Goal: Task Accomplishment & Management: Use online tool/utility

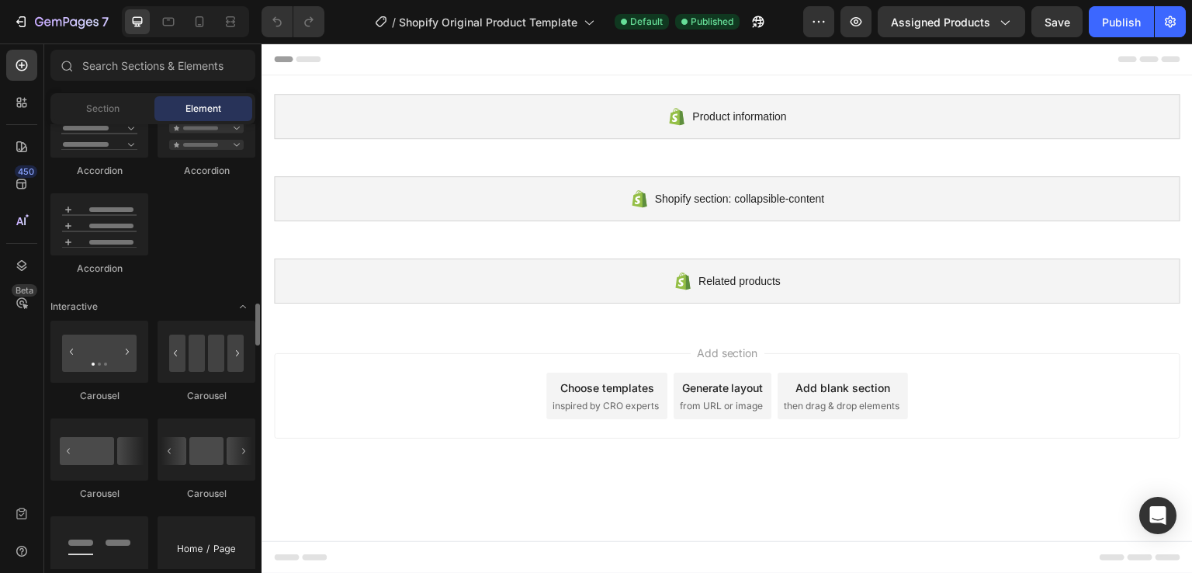
scroll to position [1388, 0]
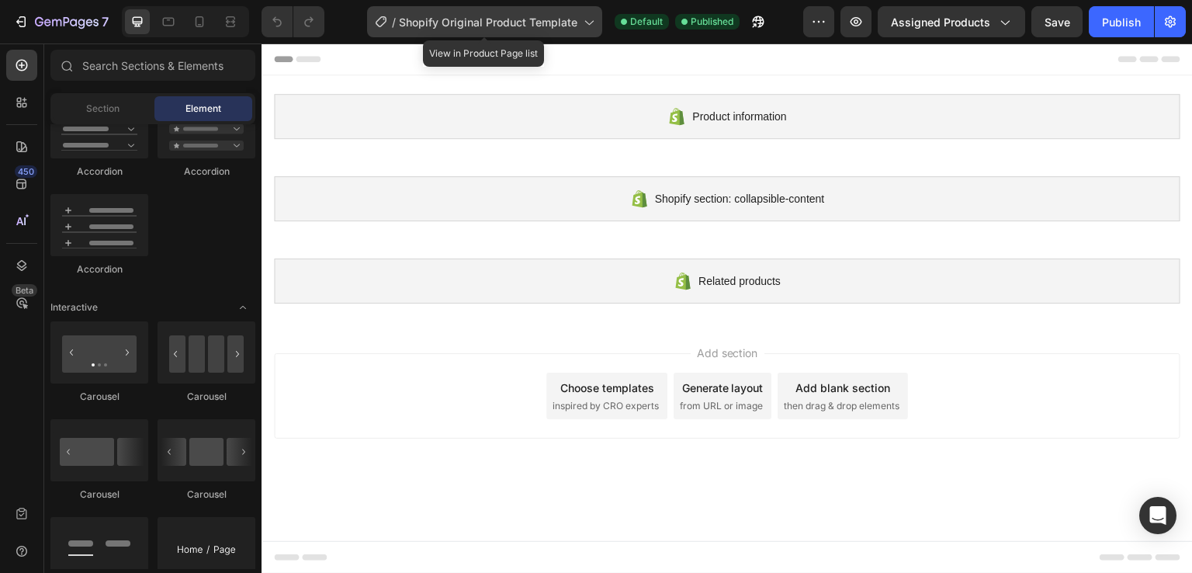
click at [581, 23] on icon at bounding box center [589, 22] width 16 height 16
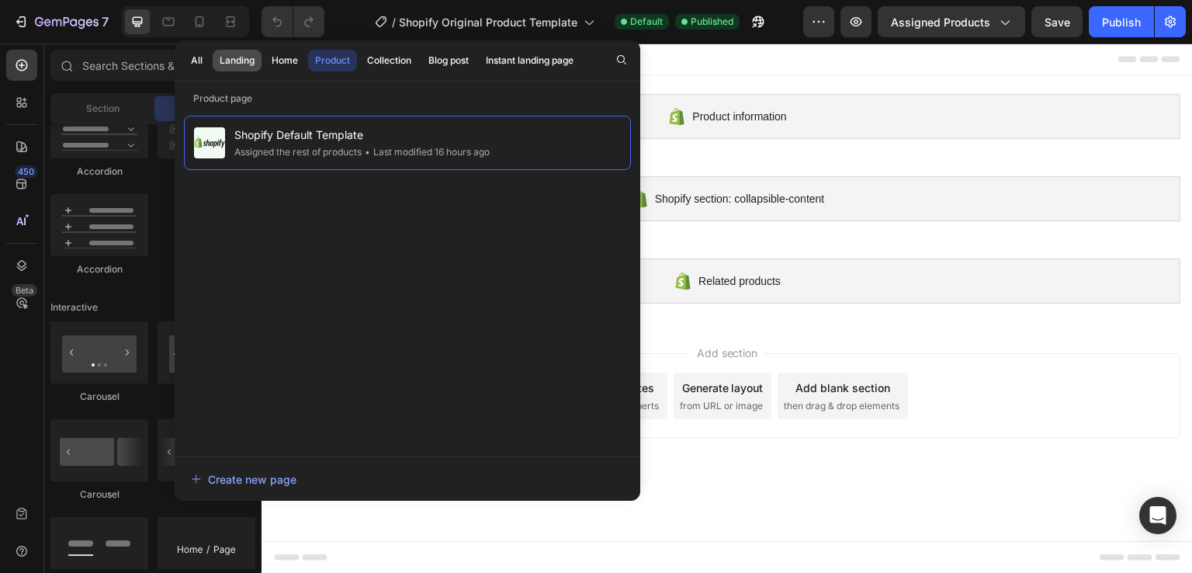
click at [243, 61] on div "Landing" at bounding box center [237, 61] width 35 height 14
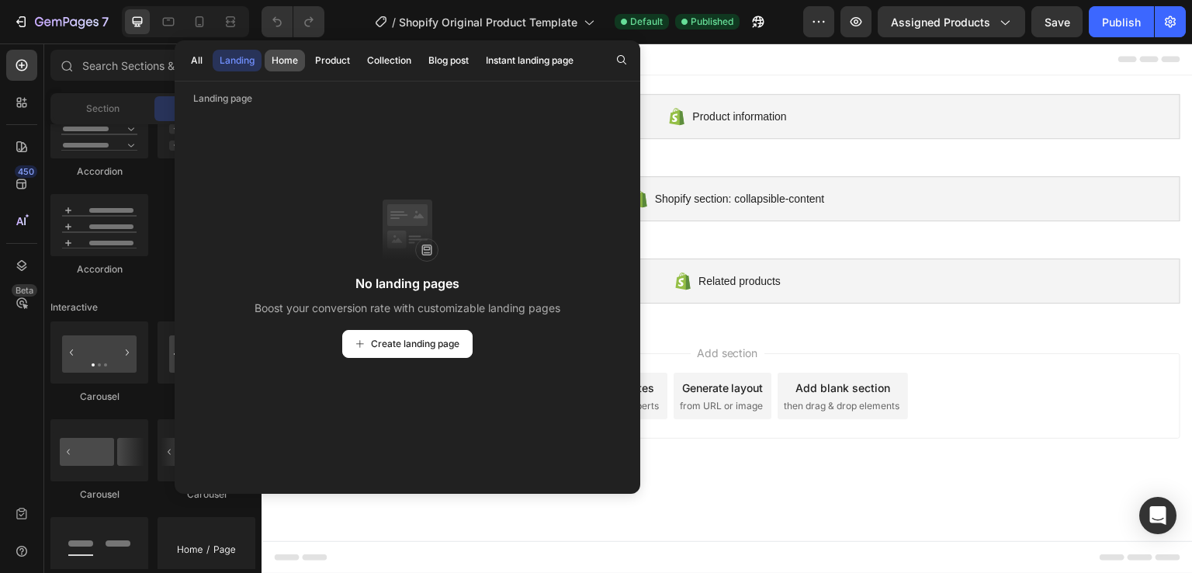
click at [294, 61] on div "Home" at bounding box center [285, 61] width 26 height 14
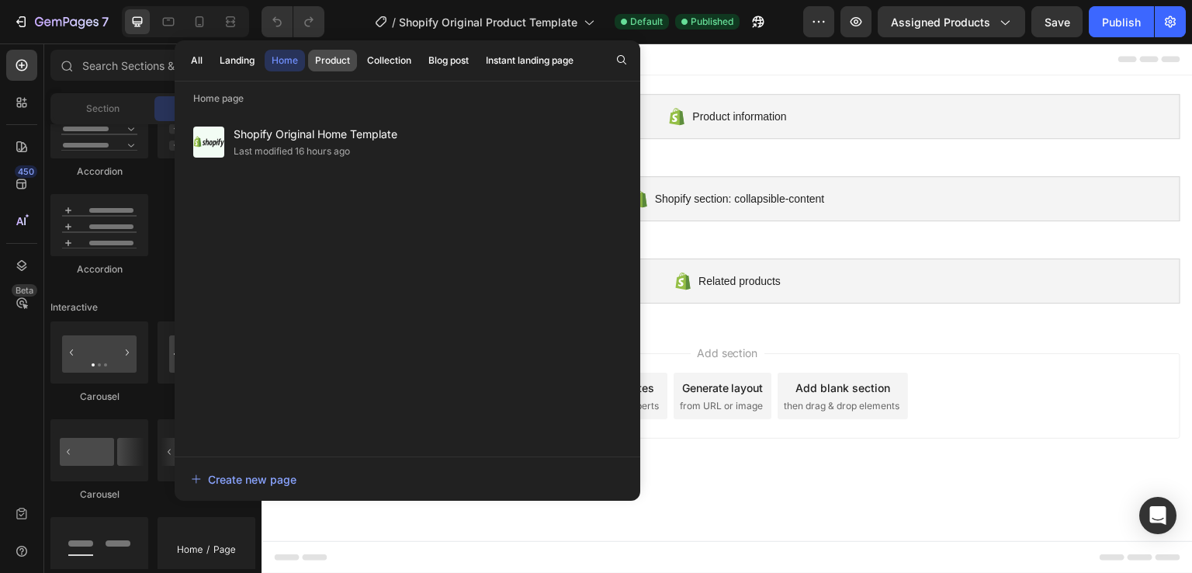
click at [329, 56] on div "Product" at bounding box center [332, 61] width 35 height 14
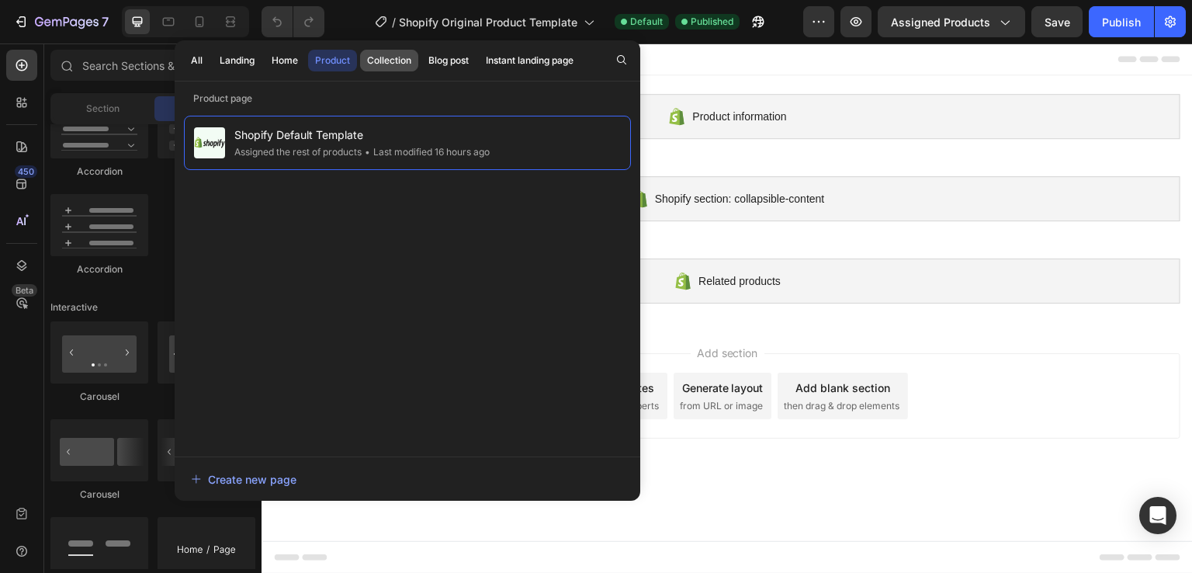
click at [379, 60] on div "Collection" at bounding box center [389, 61] width 44 height 14
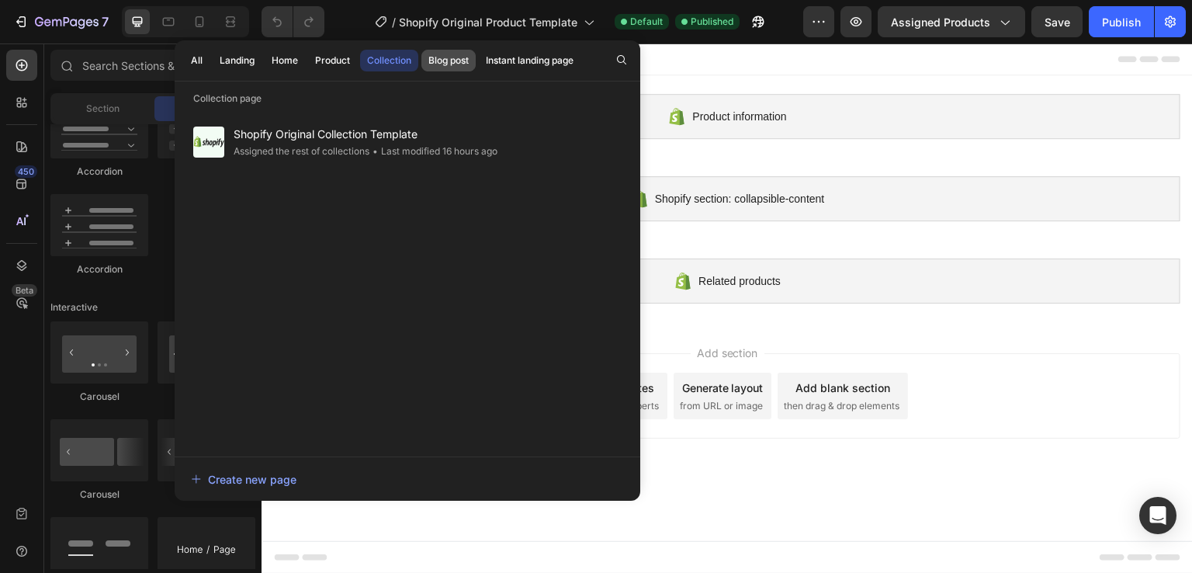
click at [460, 56] on div "Blog post" at bounding box center [448, 61] width 40 height 14
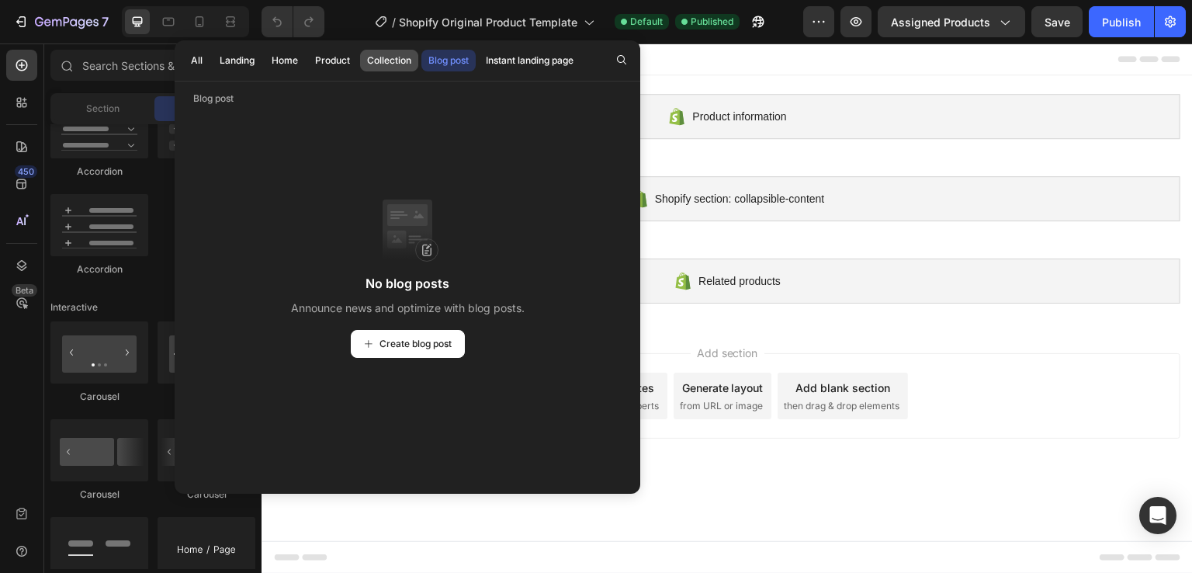
click at [388, 67] on div "Collection" at bounding box center [389, 61] width 44 height 14
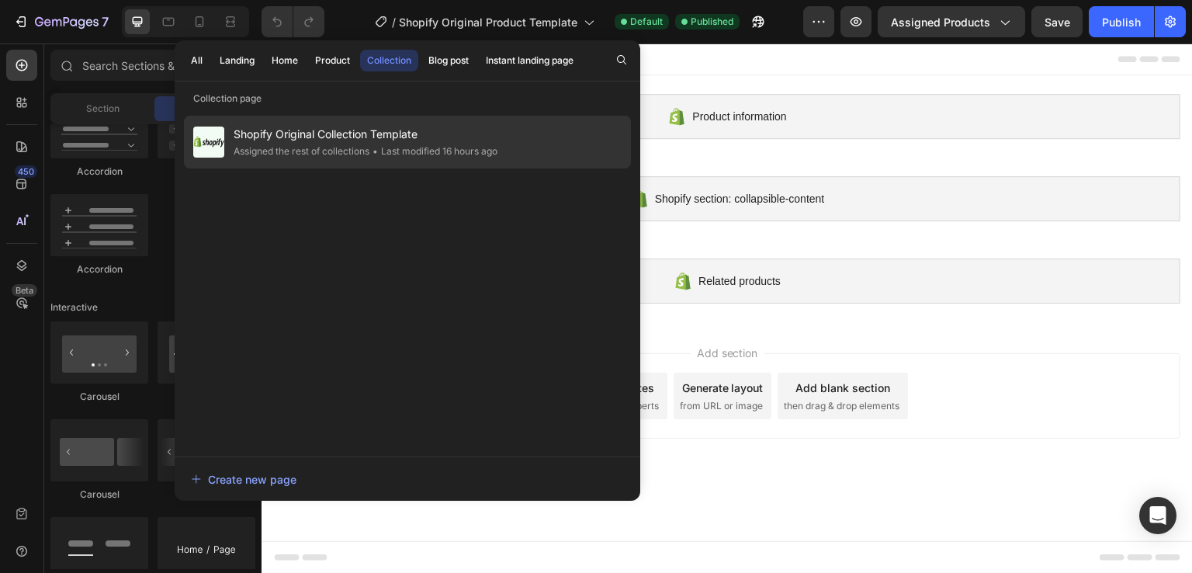
click at [391, 137] on span "Shopify Original Collection Template" at bounding box center [366, 134] width 264 height 19
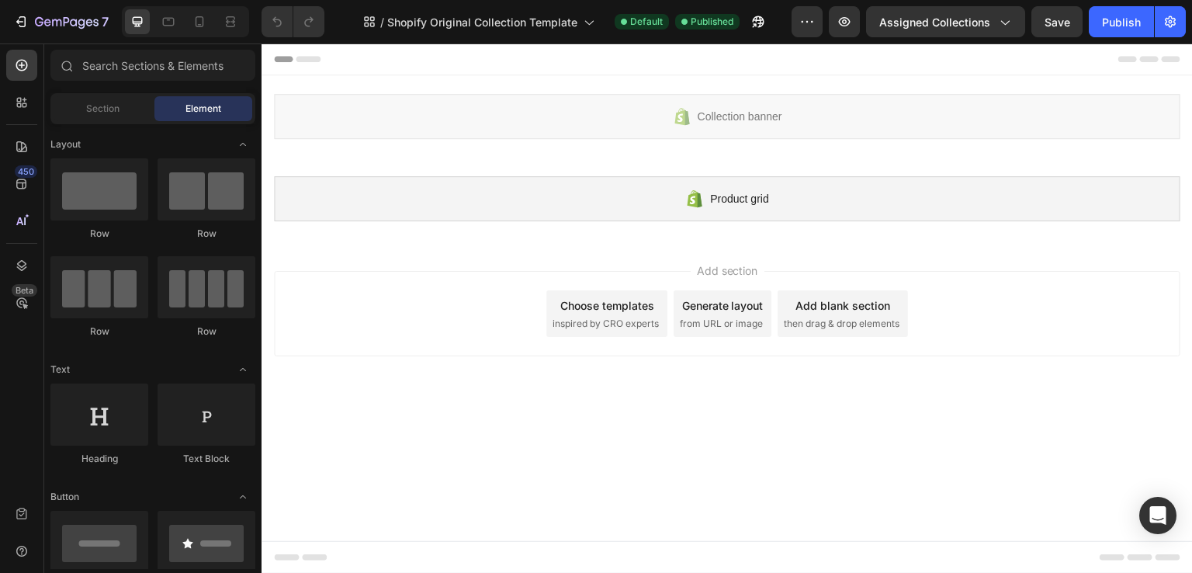
click at [612, 312] on div "Choose templates" at bounding box center [607, 305] width 94 height 16
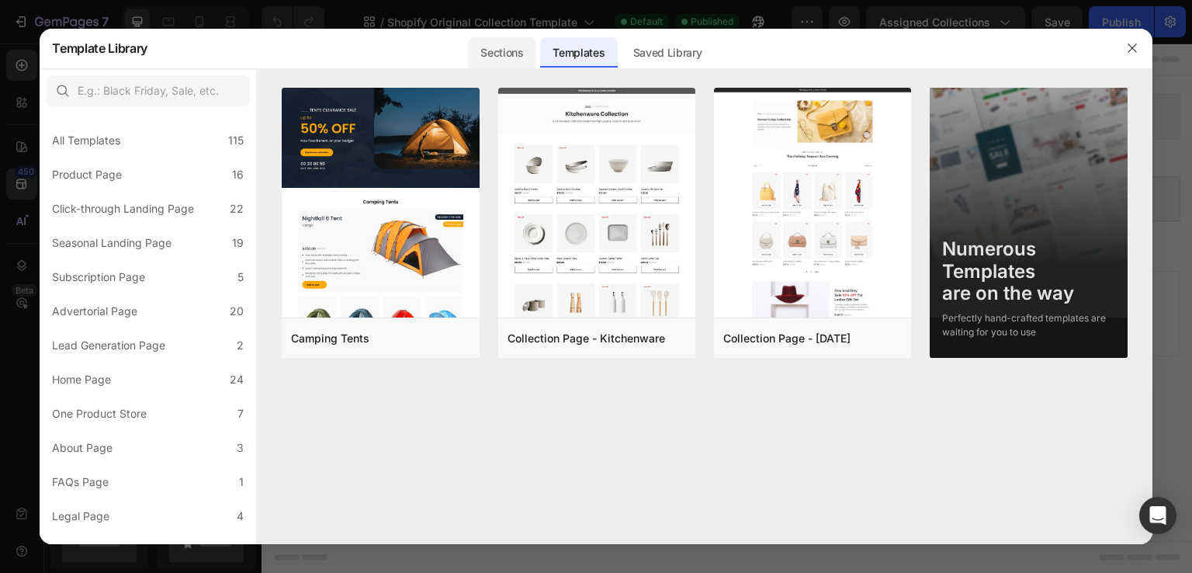
click at [503, 59] on div "Sections" at bounding box center [502, 52] width 68 height 31
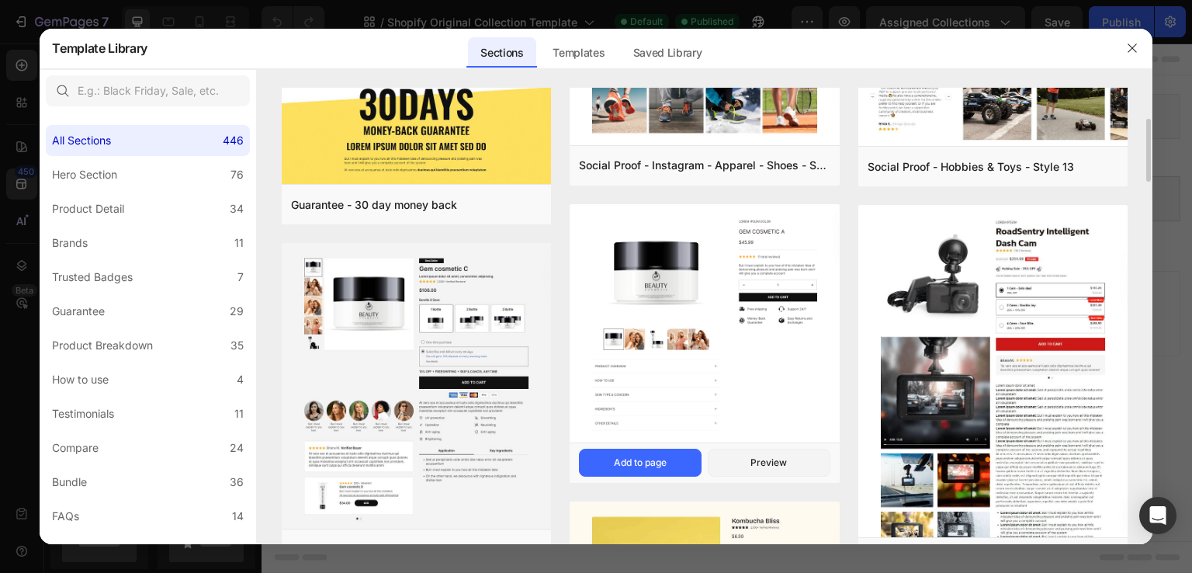
scroll to position [224, 0]
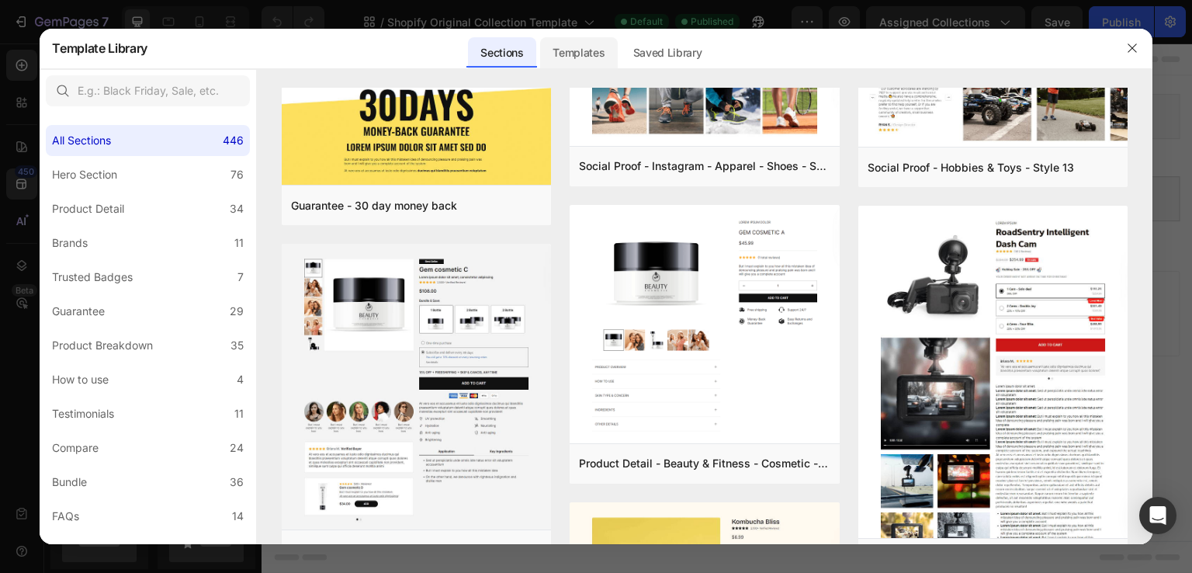
click at [587, 64] on div "Templates" at bounding box center [578, 52] width 77 height 31
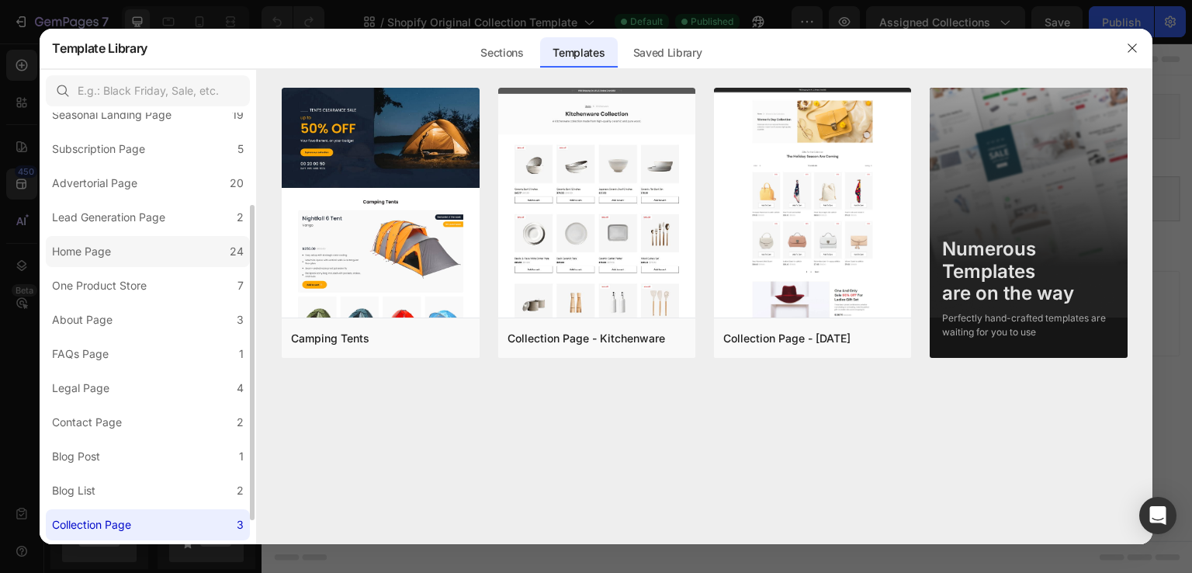
scroll to position [0, 0]
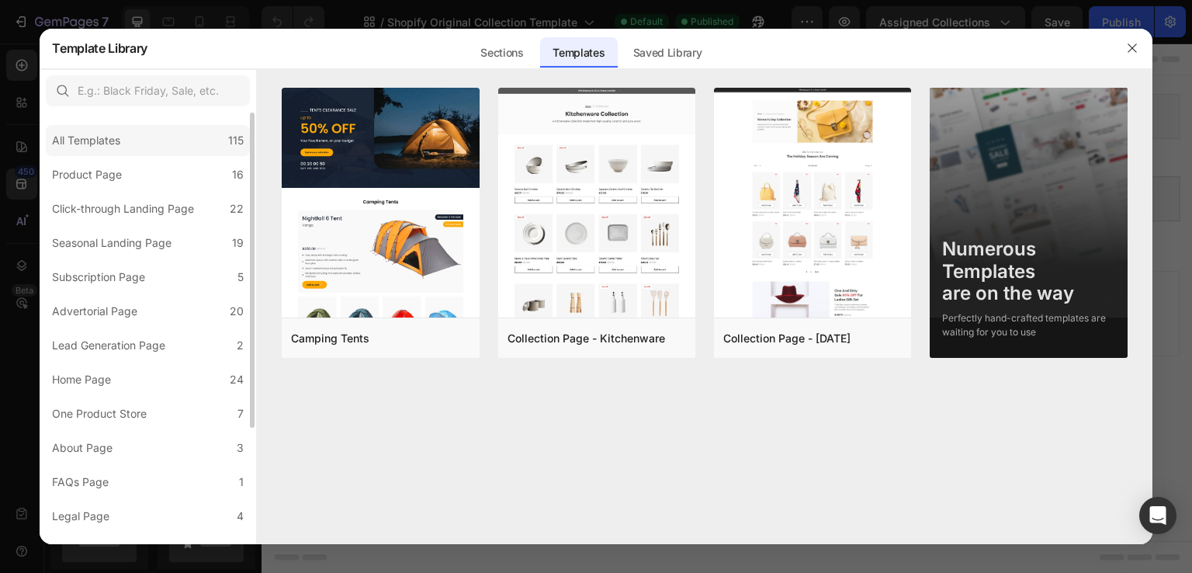
click at [189, 143] on div "All Templates 115" at bounding box center [148, 140] width 204 height 31
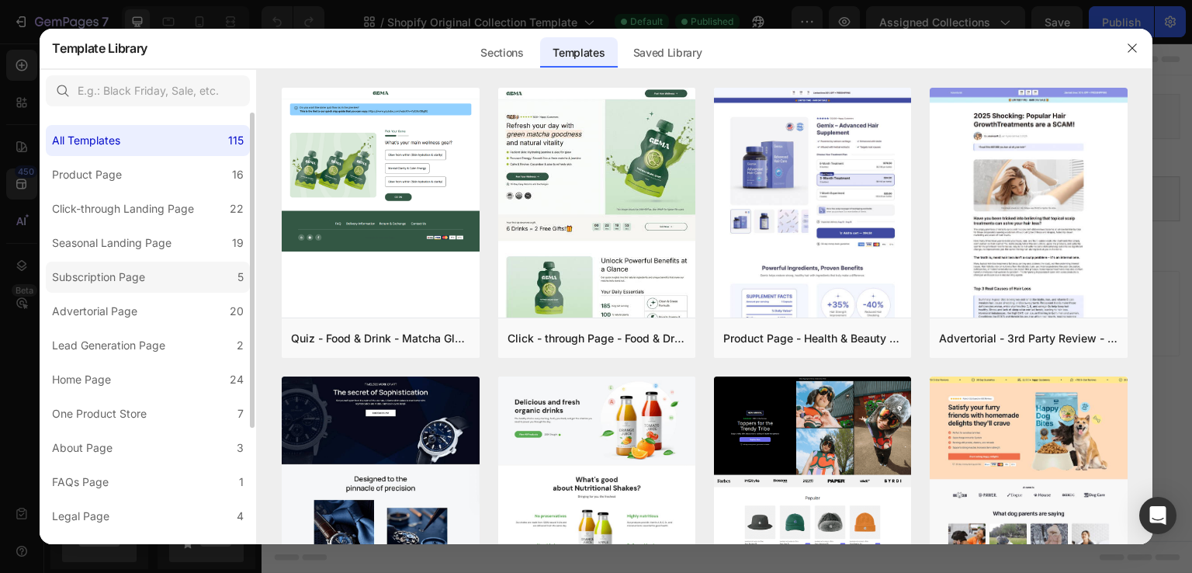
click at [135, 281] on div "Subscription Page" at bounding box center [98, 277] width 93 height 19
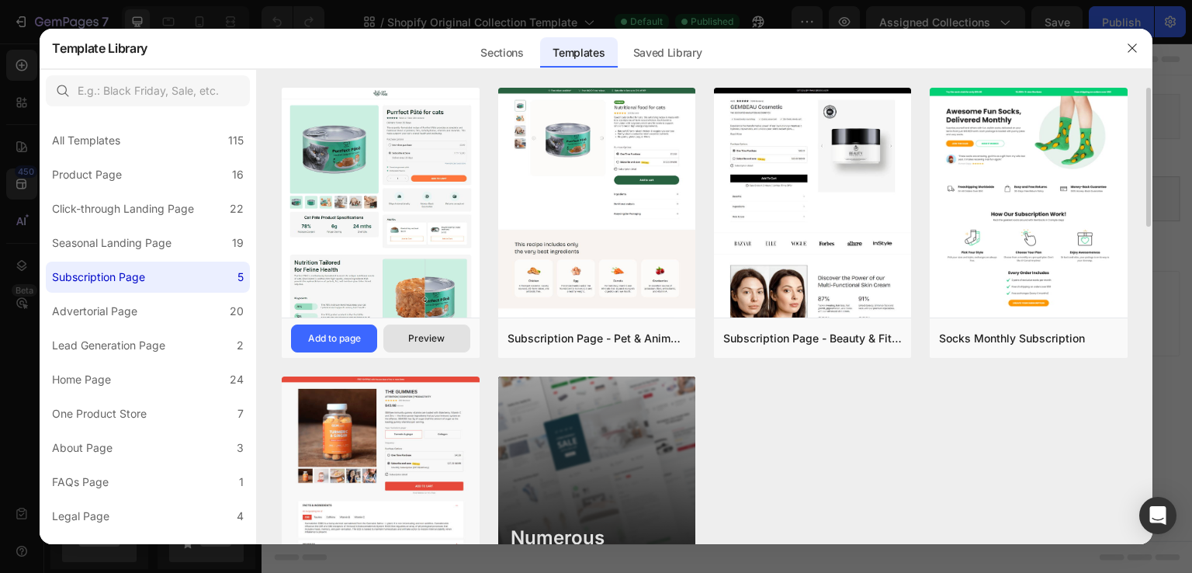
click at [422, 327] on button "Preview" at bounding box center [426, 338] width 86 height 28
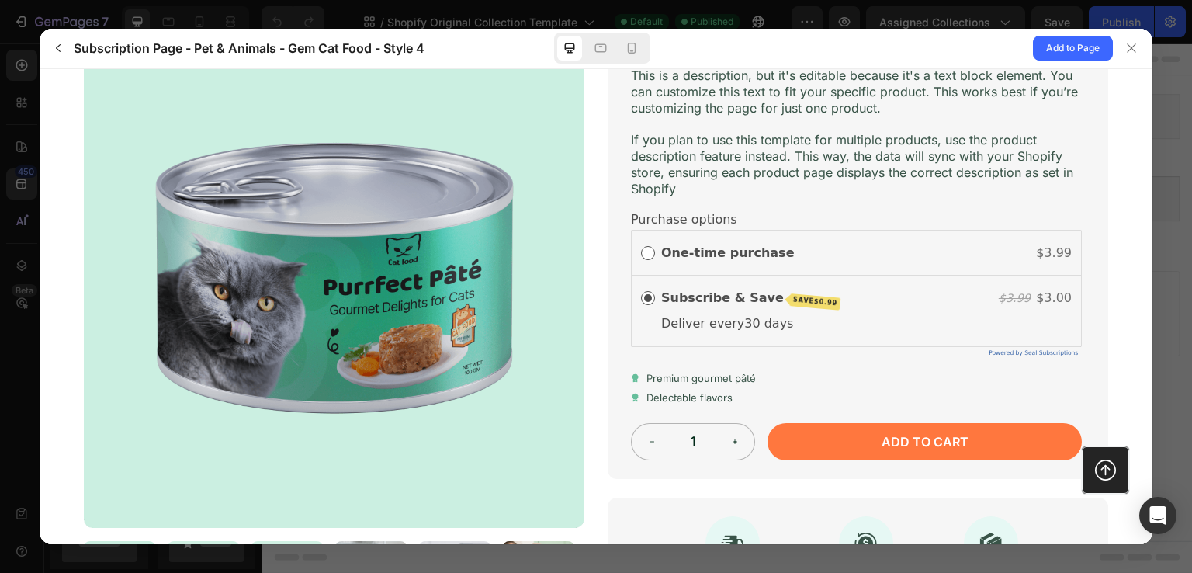
scroll to position [261, 0]
drag, startPoint x: 462, startPoint y: 395, endPoint x: 530, endPoint y: 251, distance: 159.0
click at [530, 251] on img at bounding box center [334, 276] width 501 height 501
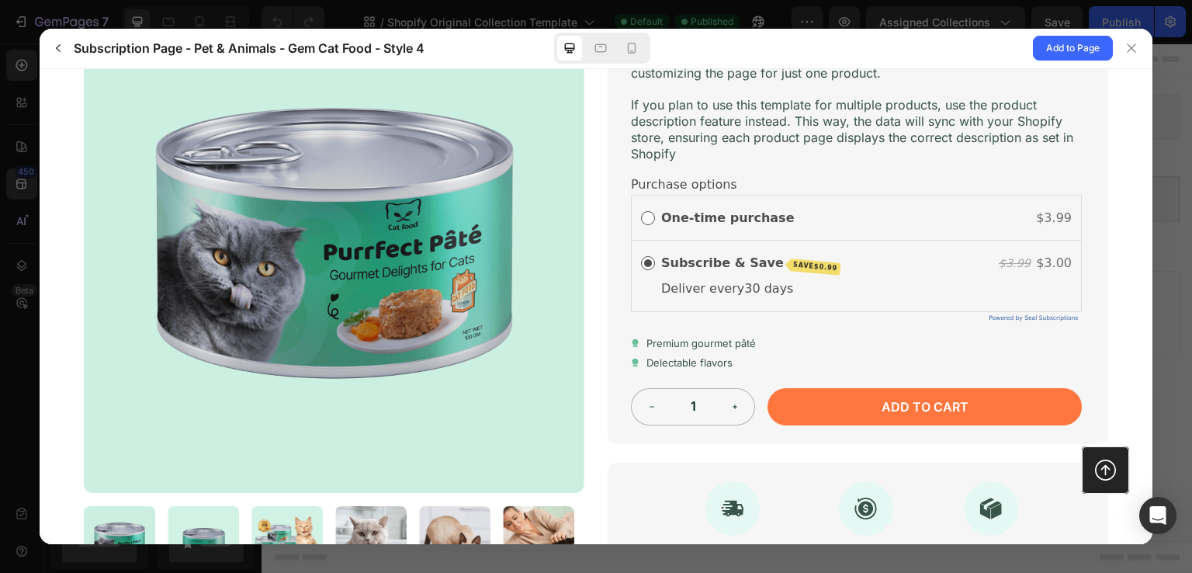
scroll to position [0, 0]
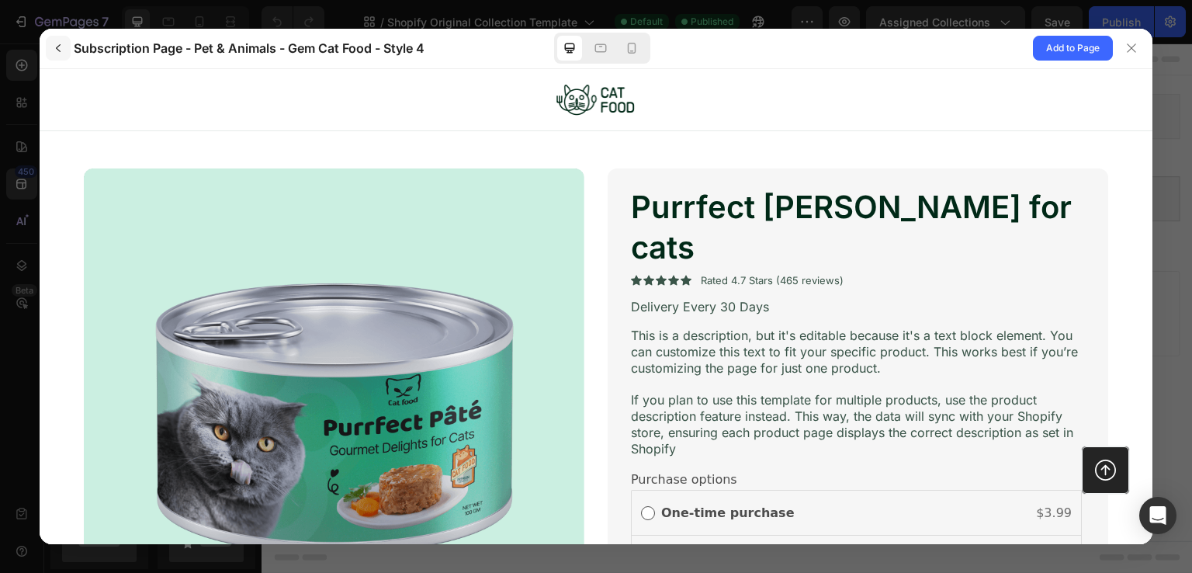
click at [55, 48] on icon "button" at bounding box center [58, 48] width 12 height 12
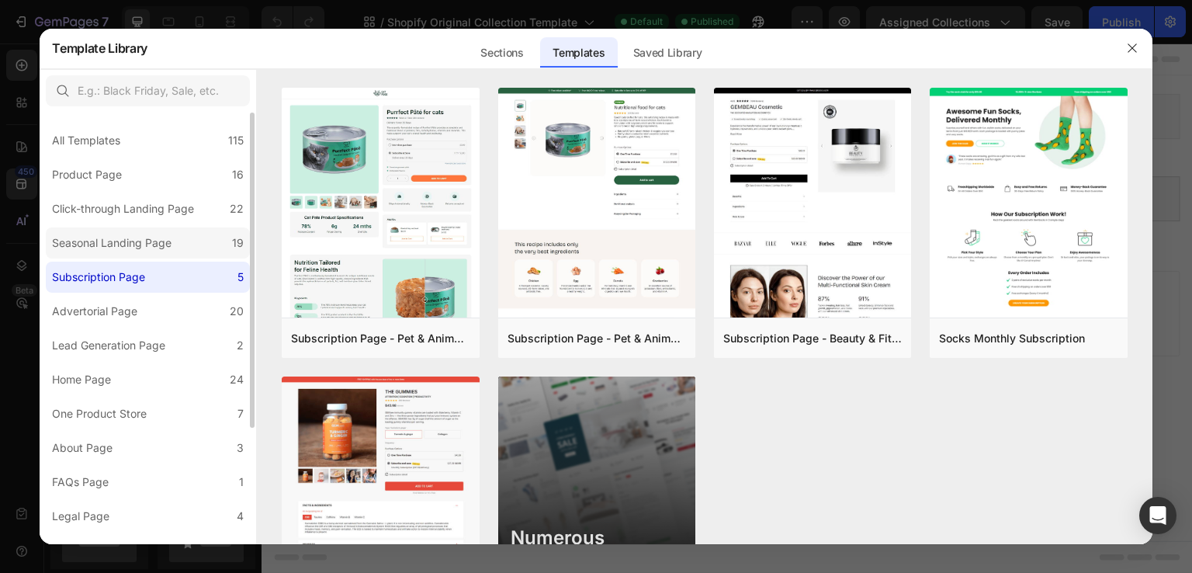
click at [168, 240] on div "Seasonal Landing Page" at bounding box center [112, 243] width 120 height 19
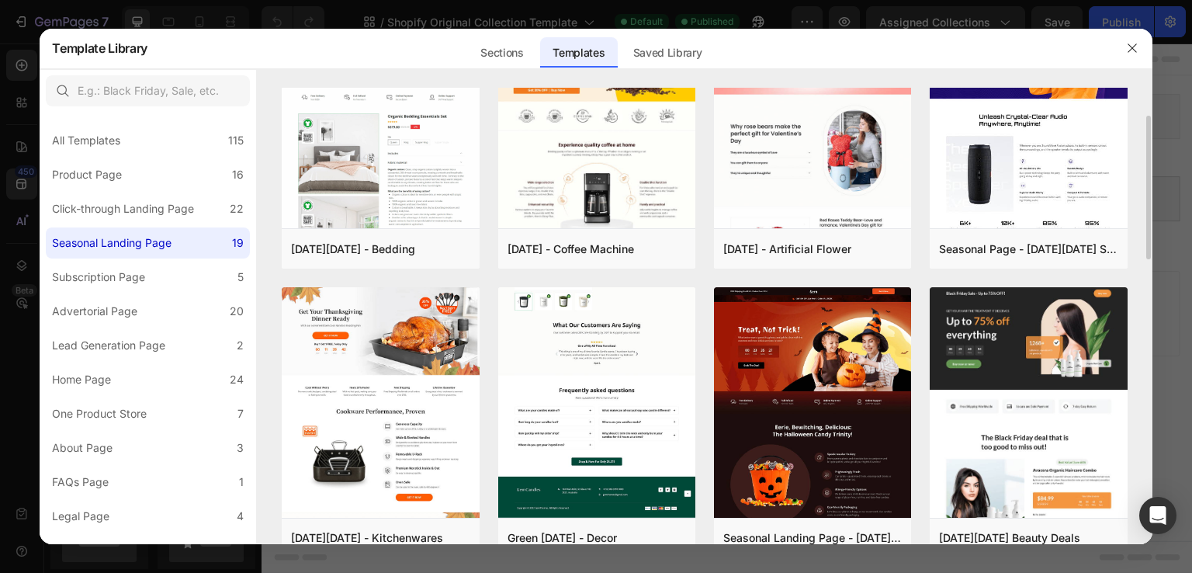
scroll to position [41, 0]
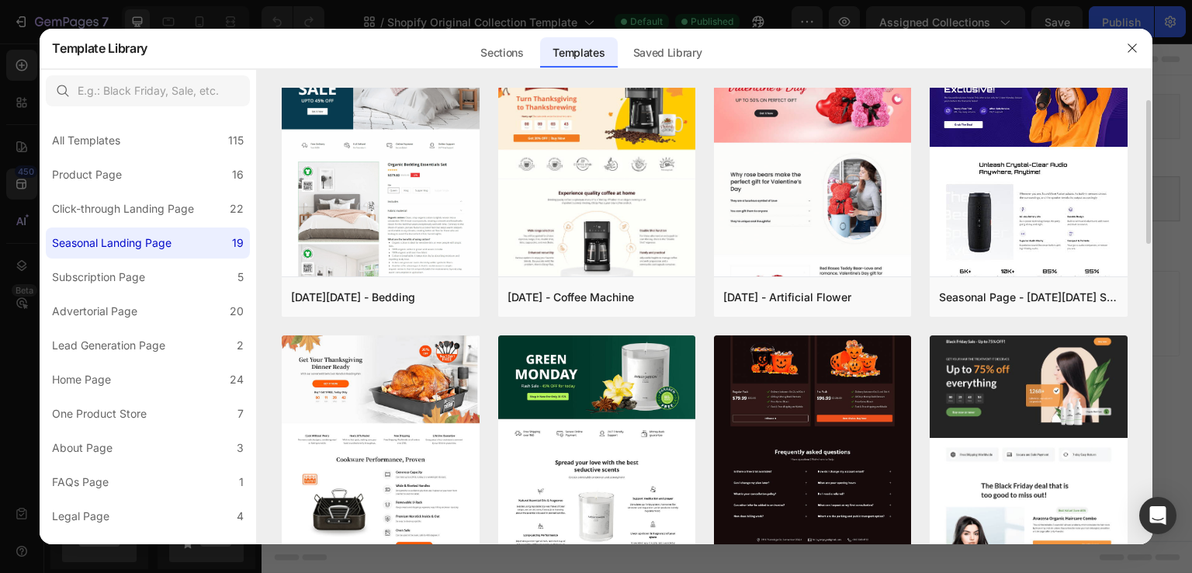
click at [823, 395] on img at bounding box center [812, 169] width 197 height 791
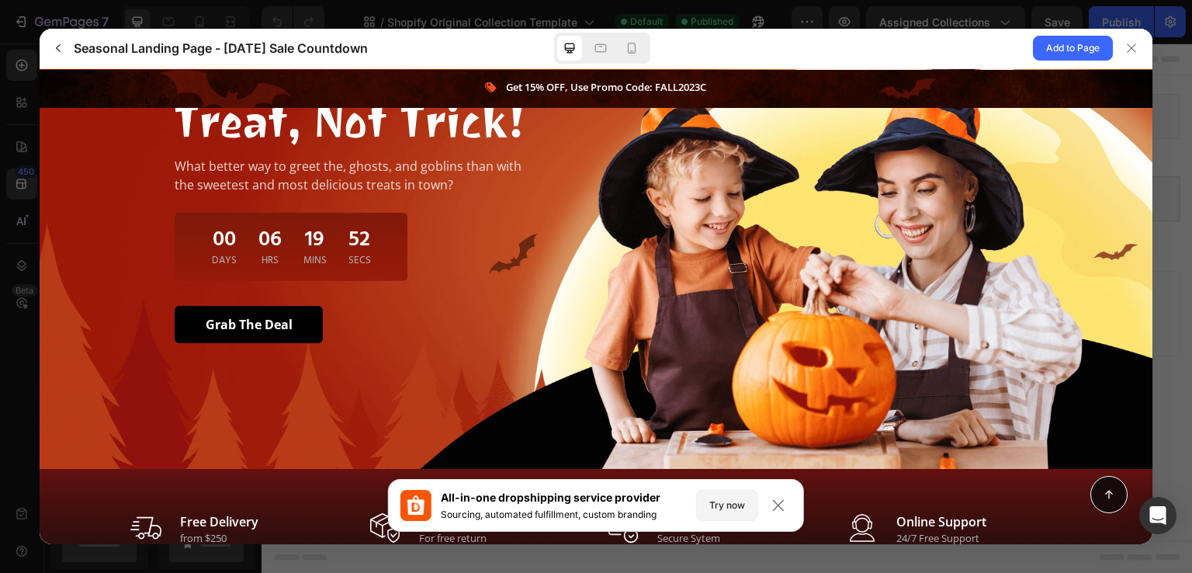
scroll to position [0, 0]
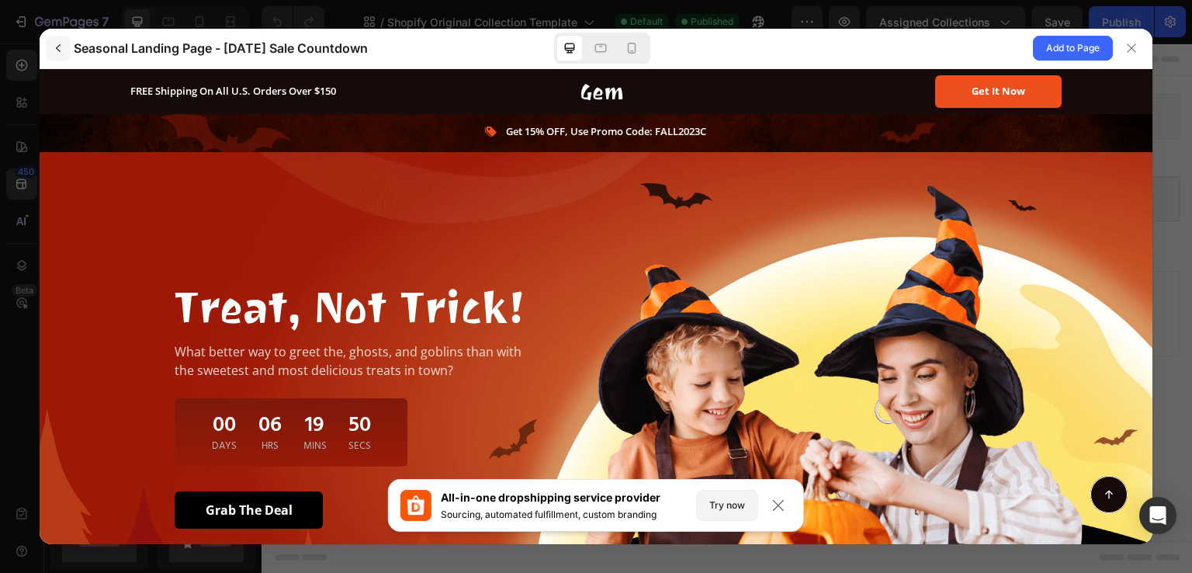
click at [60, 45] on icon "button" at bounding box center [58, 48] width 5 height 8
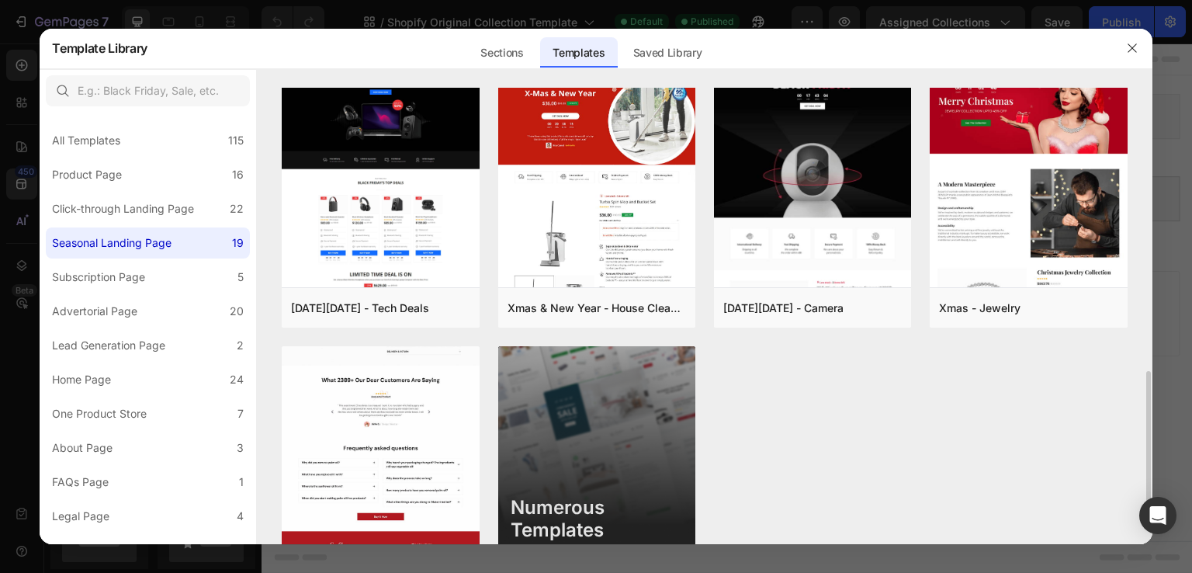
scroll to position [989, 0]
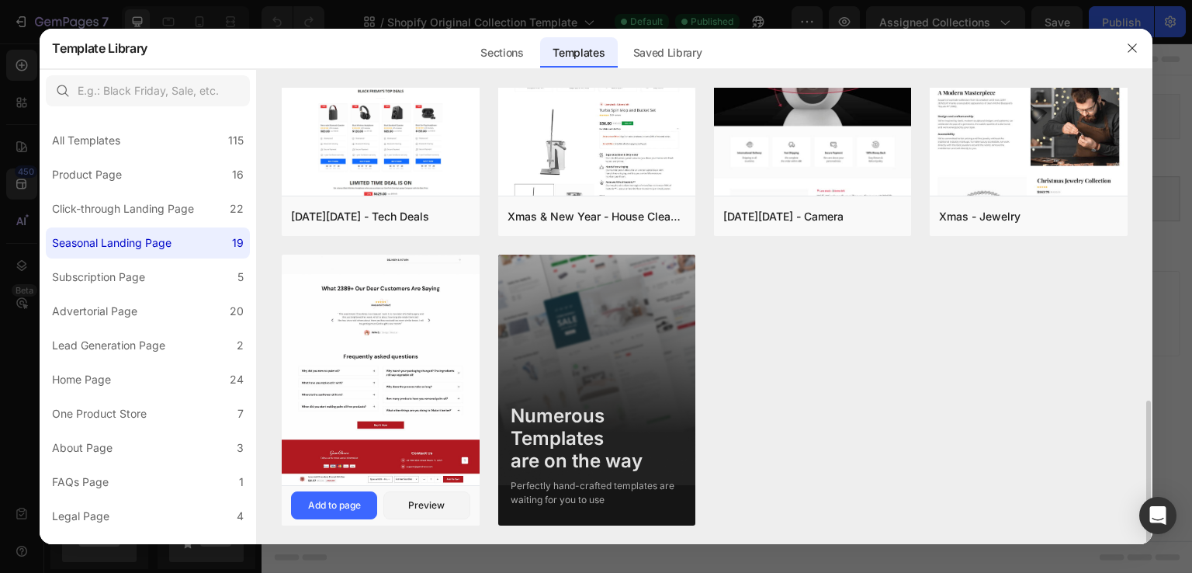
click at [383, 383] on img at bounding box center [380, 144] width 197 height 681
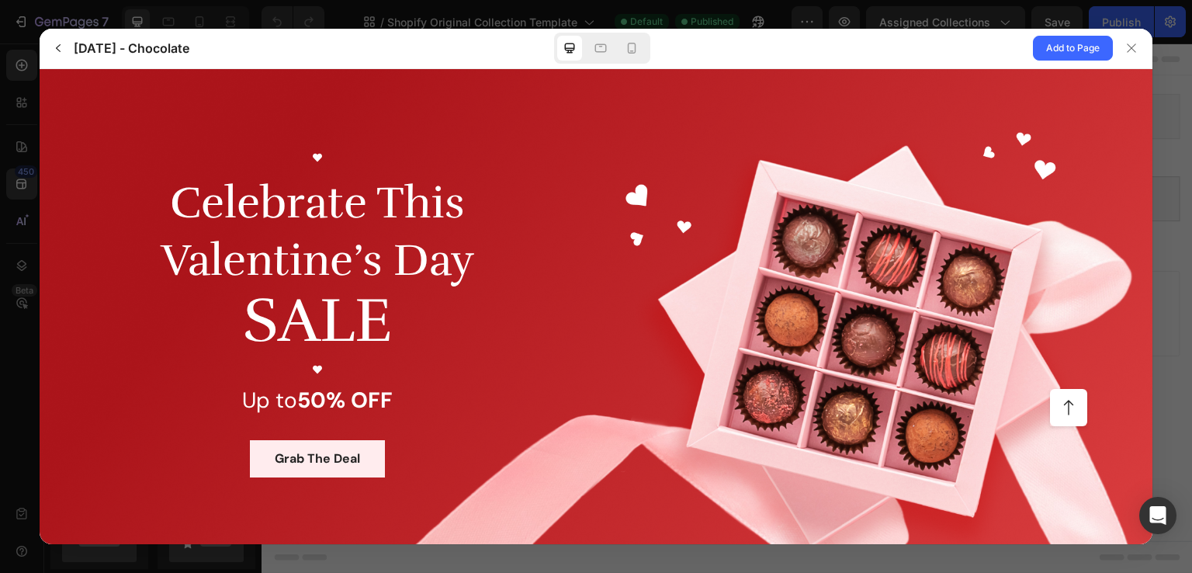
scroll to position [0, 0]
click at [636, 47] on icon at bounding box center [632, 48] width 9 height 11
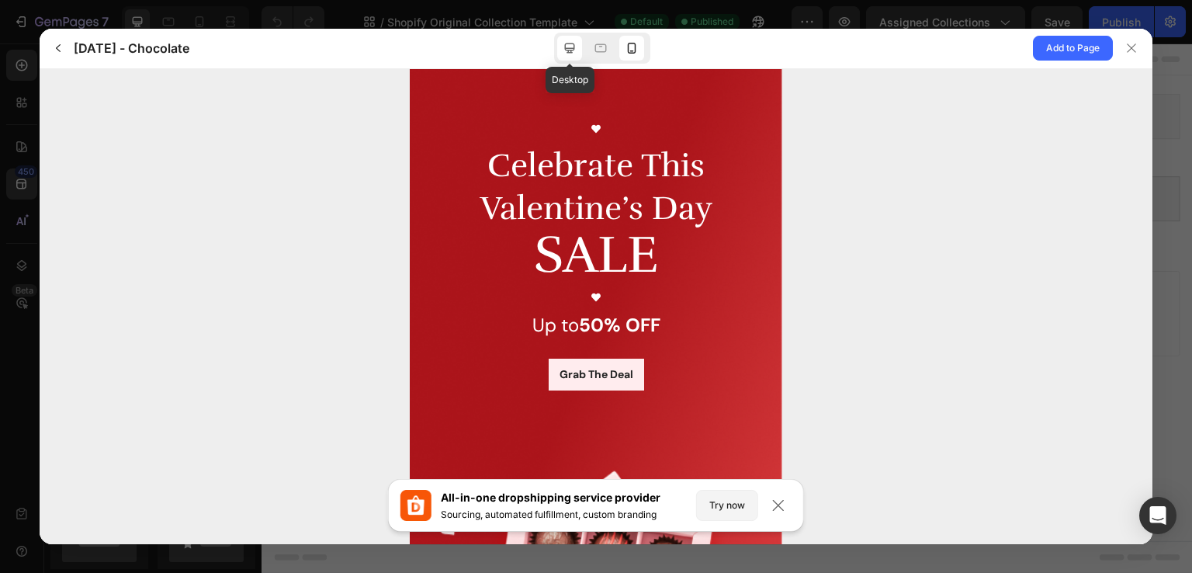
click at [577, 47] on icon at bounding box center [570, 48] width 16 height 16
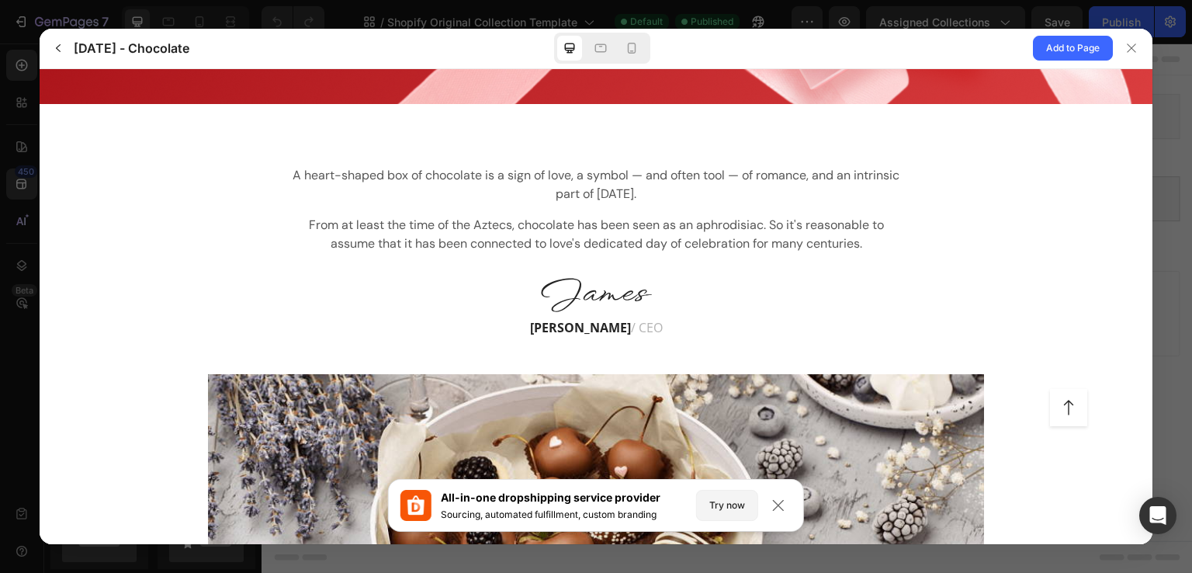
scroll to position [459, 0]
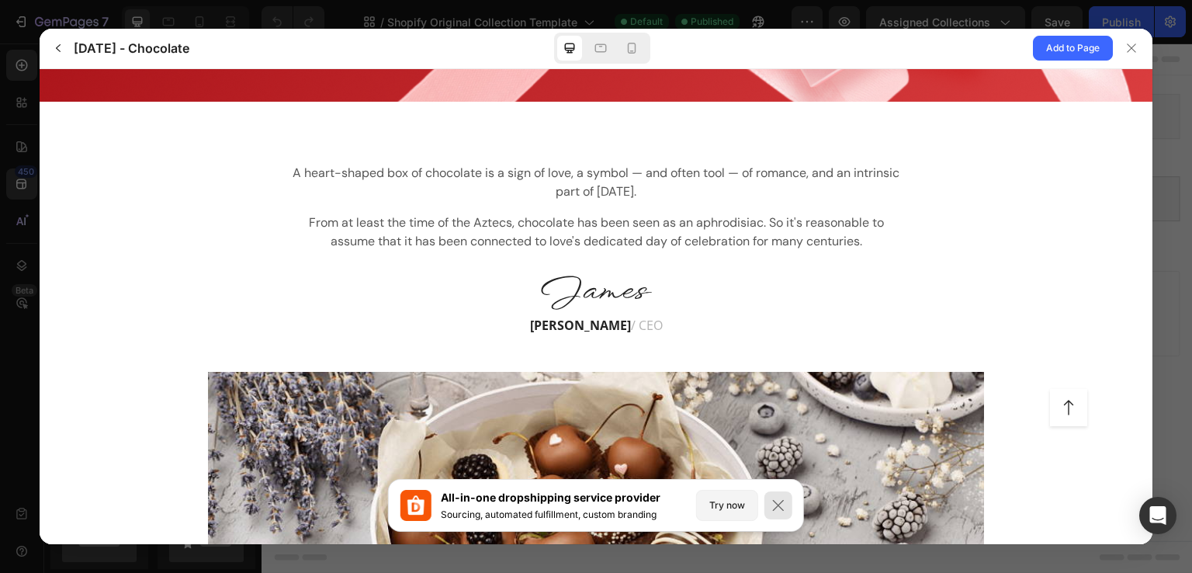
click at [785, 511] on icon at bounding box center [779, 505] width 16 height 16
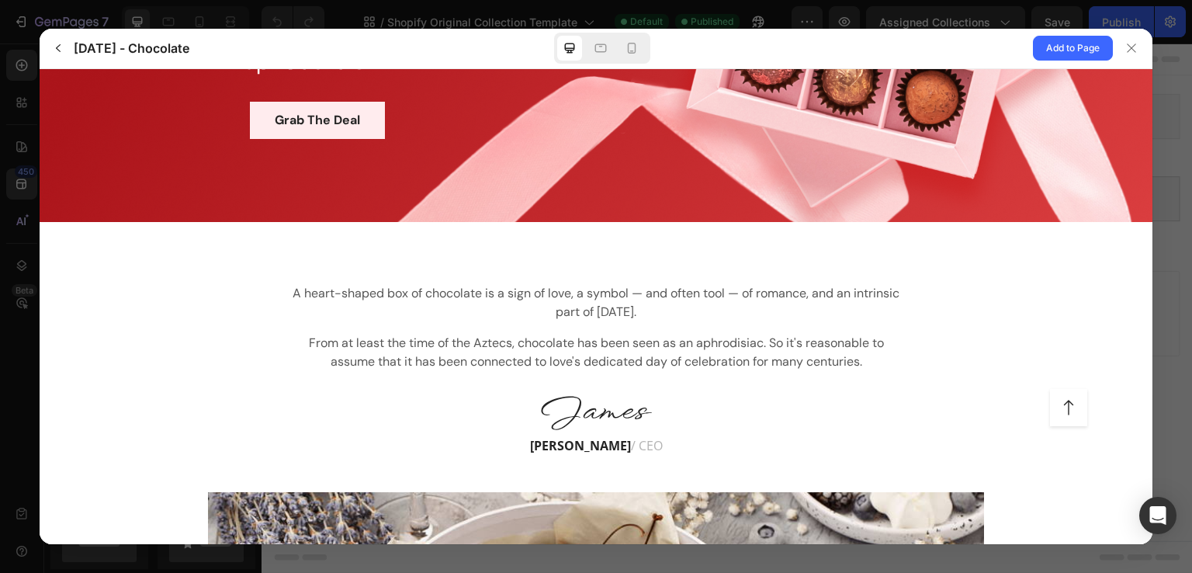
scroll to position [0, 0]
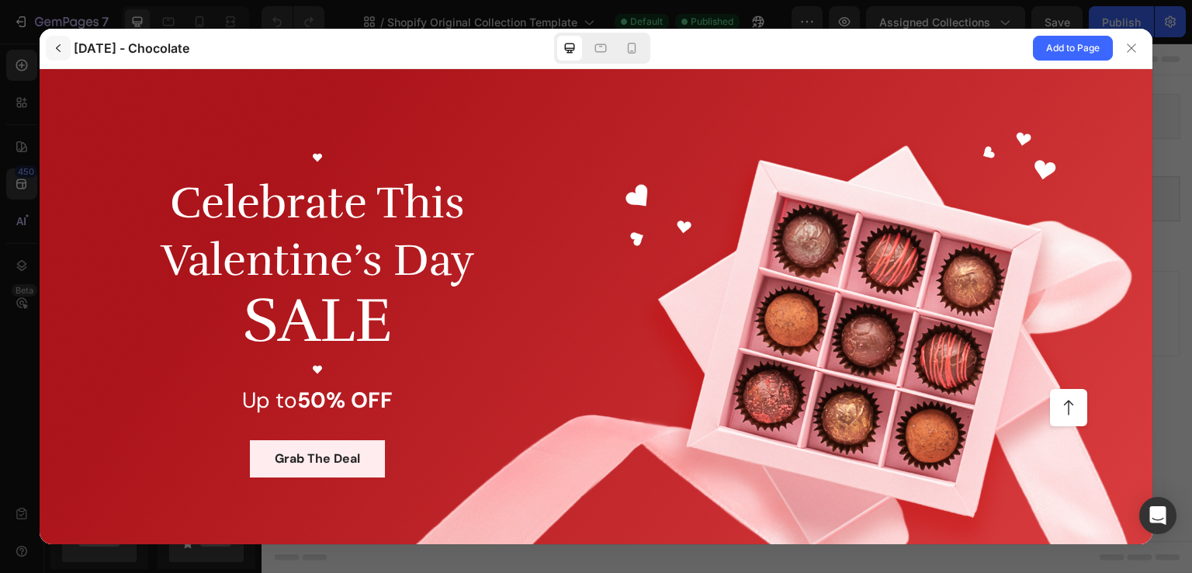
click at [58, 50] on icon "button" at bounding box center [58, 48] width 5 height 8
